Goal: Find specific page/section: Find specific page/section

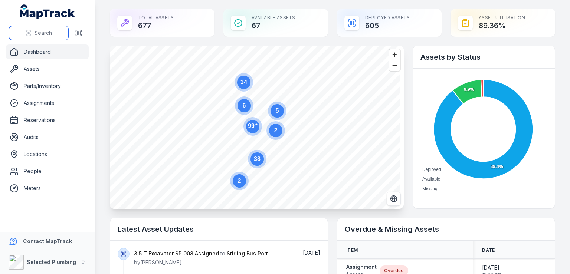
click at [59, 33] on button "Search" at bounding box center [39, 33] width 60 height 14
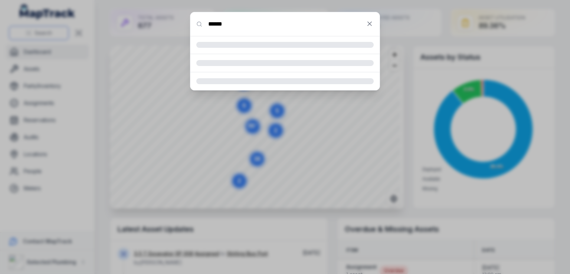
type input "******"
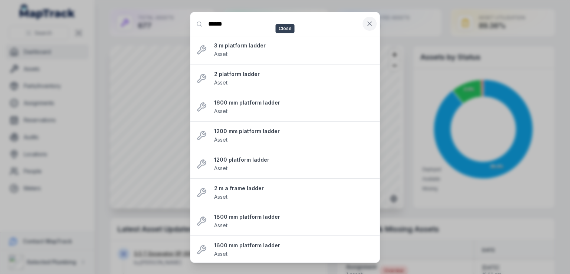
click at [370, 24] on icon at bounding box center [369, 24] width 4 height 4
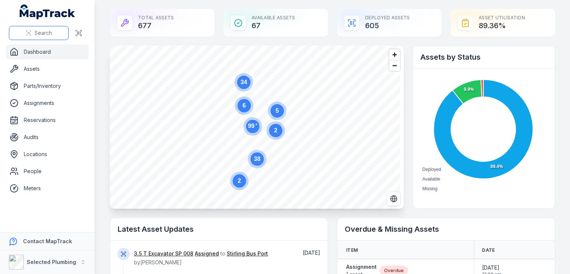
click at [46, 32] on span "Search" at bounding box center [42, 32] width 17 height 7
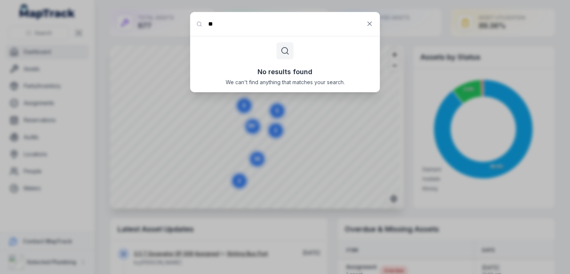
type input "*"
type input "*********"
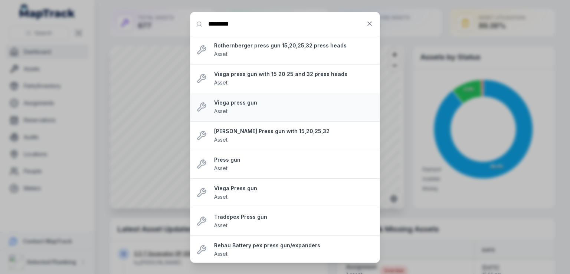
click at [247, 106] on div "Viega press gun Asset" at bounding box center [293, 107] width 159 height 16
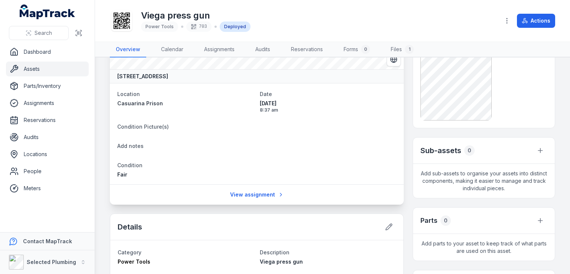
scroll to position [74, 0]
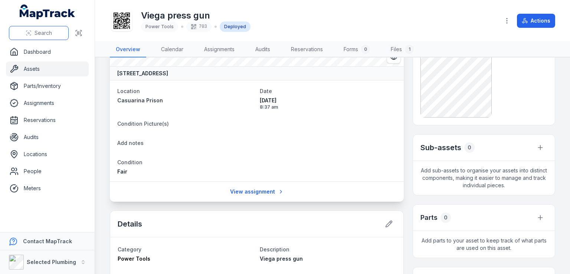
click at [49, 32] on span "Search" at bounding box center [42, 32] width 17 height 7
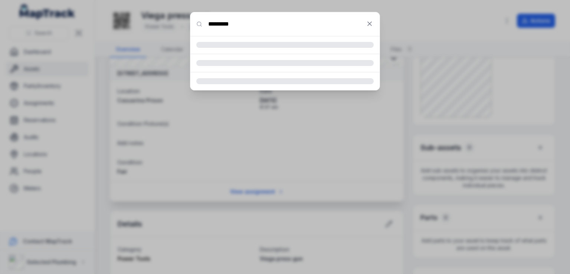
type input "*********"
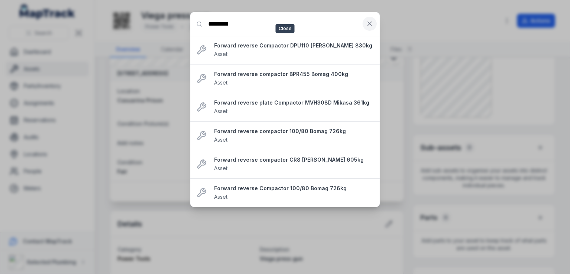
click at [369, 21] on icon at bounding box center [369, 23] width 7 height 7
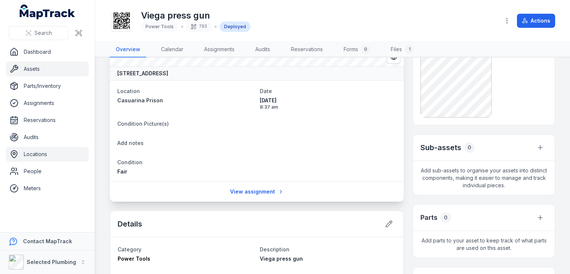
click at [35, 158] on link "Locations" at bounding box center [47, 154] width 83 height 15
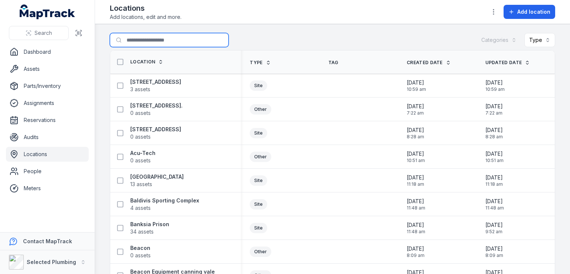
click at [142, 39] on input "Search for locations" at bounding box center [169, 40] width 119 height 14
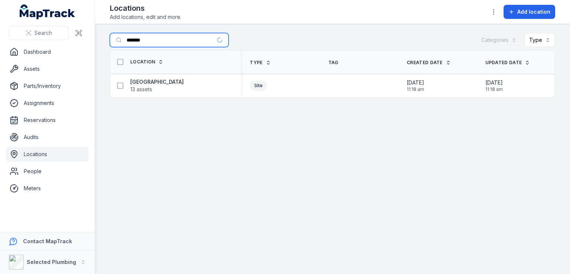
type input "*******"
click at [163, 83] on strong "[GEOGRAPHIC_DATA]" at bounding box center [156, 81] width 53 height 7
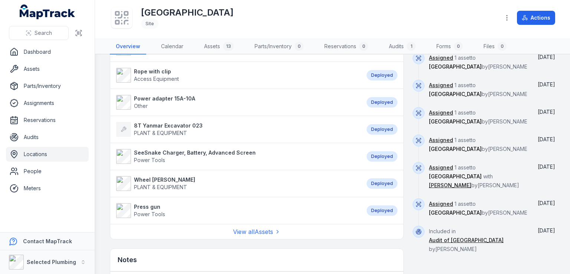
scroll to position [334, 0]
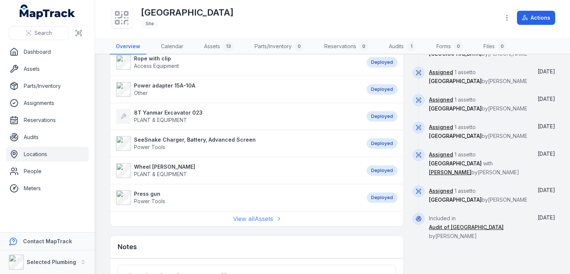
click at [254, 217] on link "View all Assets" at bounding box center [256, 218] width 47 height 9
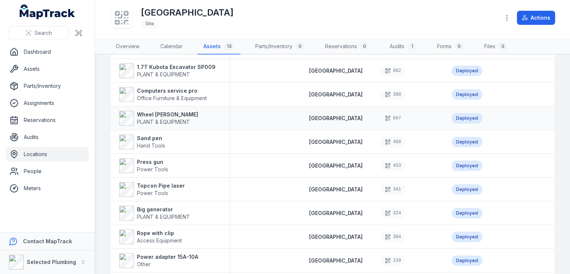
scroll to position [50, 0]
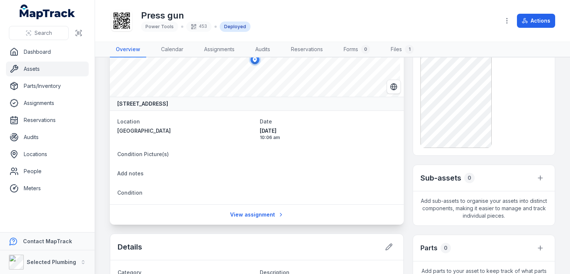
scroll to position [35, 0]
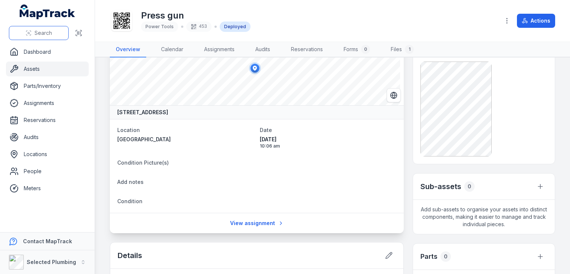
click at [47, 35] on span "Search" at bounding box center [42, 32] width 17 height 7
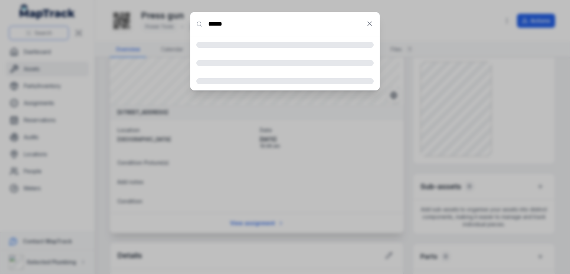
type input "******"
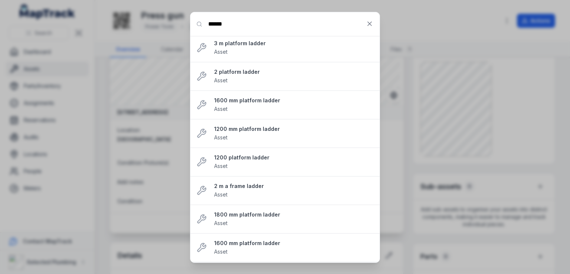
scroll to position [0, 0]
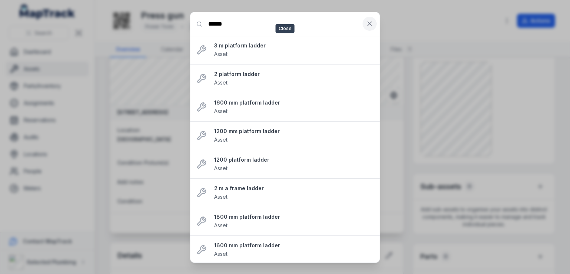
click at [371, 20] on icon at bounding box center [369, 23] width 7 height 7
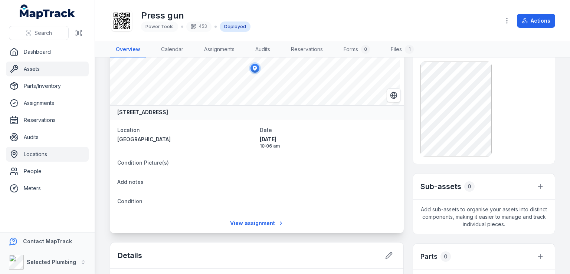
click at [36, 152] on link "Locations" at bounding box center [47, 154] width 83 height 15
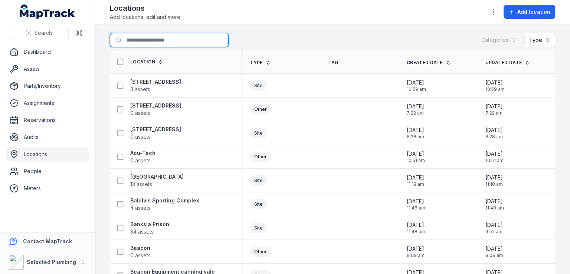
click at [153, 39] on input "Search for locations" at bounding box center [169, 40] width 119 height 14
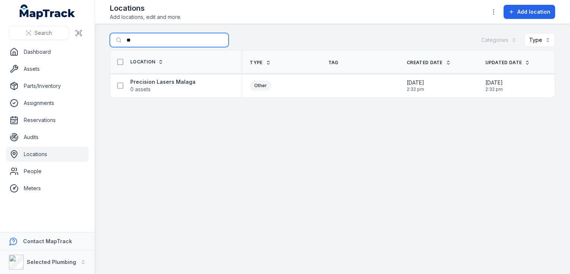
type input "*"
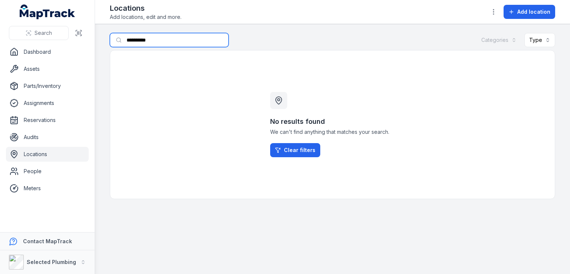
drag, startPoint x: 155, startPoint y: 39, endPoint x: 122, endPoint y: 38, distance: 33.8
click at [122, 38] on input "**********" at bounding box center [169, 40] width 119 height 14
type input "*"
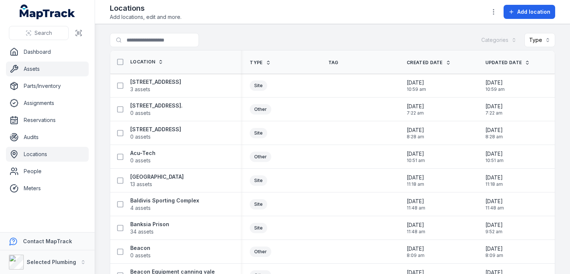
click at [34, 72] on link "Assets" at bounding box center [47, 69] width 83 height 15
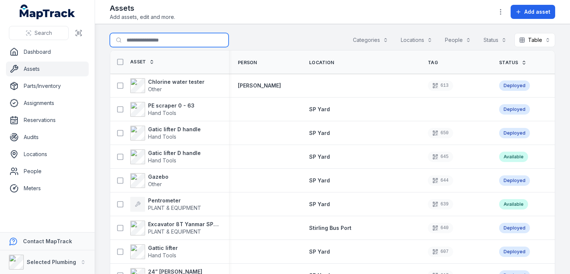
click at [154, 42] on input "Search for assets" at bounding box center [169, 40] width 119 height 14
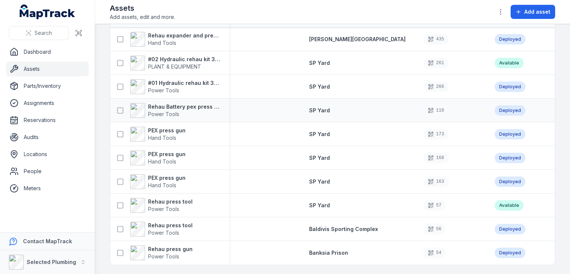
scroll to position [49, 0]
type input "*****"
click at [182, 201] on strong "Rehau press tool" at bounding box center [170, 201] width 44 height 7
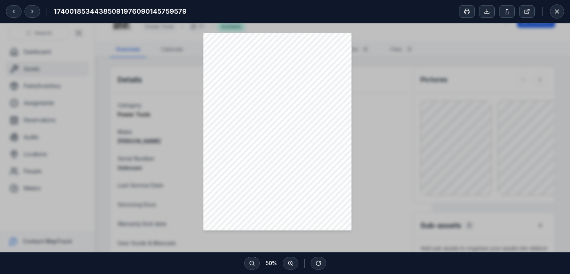
scroll to position [178, 0]
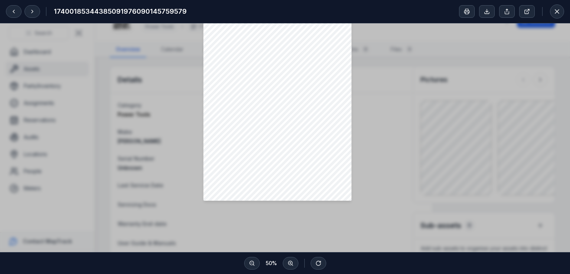
click at [451, 154] on div at bounding box center [285, 49] width 570 height 408
click at [527, 149] on div at bounding box center [285, 49] width 570 height 408
click at [557, 9] on icon at bounding box center [556, 11] width 7 height 7
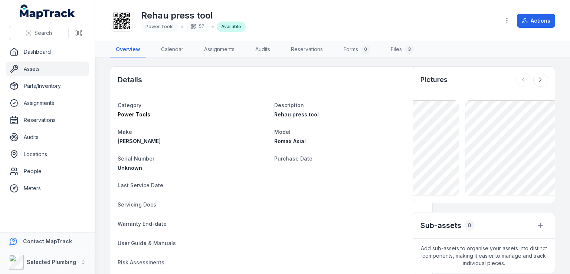
click at [412, 183] on div "Pictures" at bounding box center [483, 134] width 142 height 137
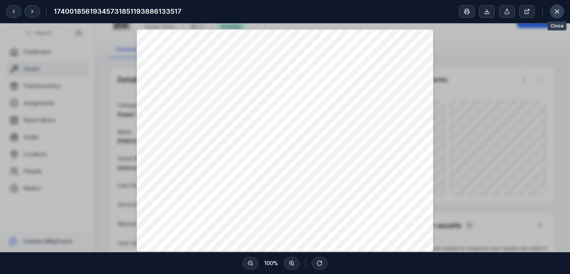
click at [555, 10] on icon at bounding box center [557, 12] width 4 height 4
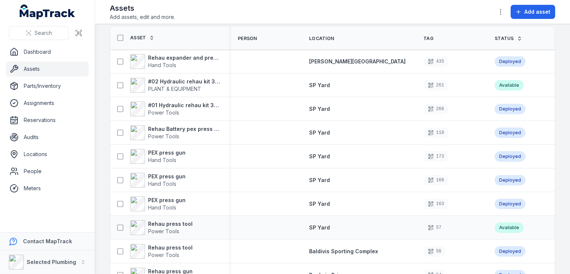
scroll to position [11, 0]
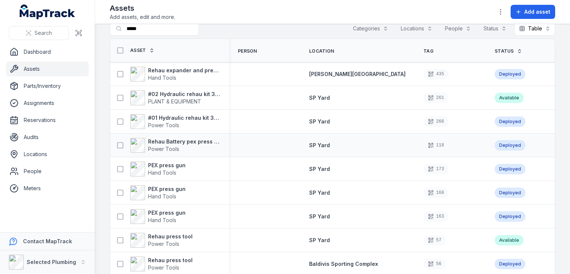
click at [263, 137] on td at bounding box center [264, 145] width 71 height 24
click at [168, 139] on strong "Rehau Battery pex press gun/expanders" at bounding box center [184, 141] width 72 height 7
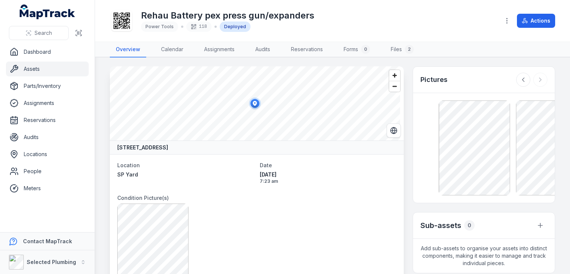
click at [551, 144] on main "[STREET_ADDRESS] Location [GEOGRAPHIC_DATA] Date [DATE] 7:23 am Condition Pictu…" at bounding box center [332, 165] width 475 height 217
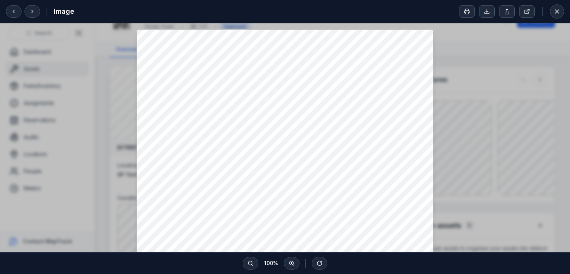
click at [484, 61] on div at bounding box center [285, 227] width 570 height 408
click at [559, 11] on icon at bounding box center [556, 11] width 7 height 7
